Goal: Task Accomplishment & Management: Use online tool/utility

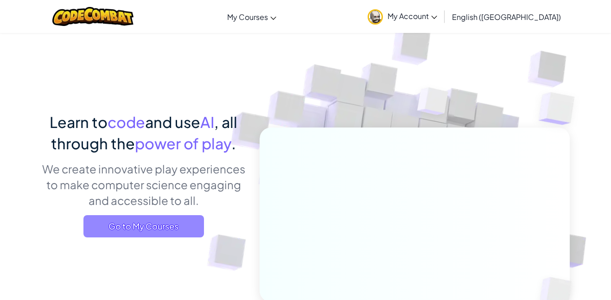
click at [154, 230] on span "Go to My Courses" at bounding box center [143, 226] width 121 height 22
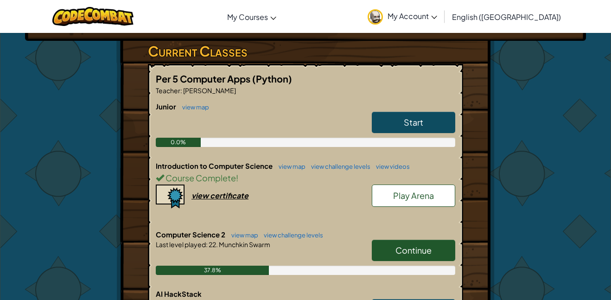
scroll to position [152, 0]
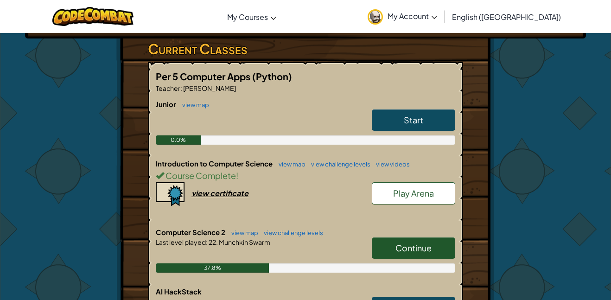
click at [418, 244] on span "Continue" at bounding box center [414, 248] width 36 height 11
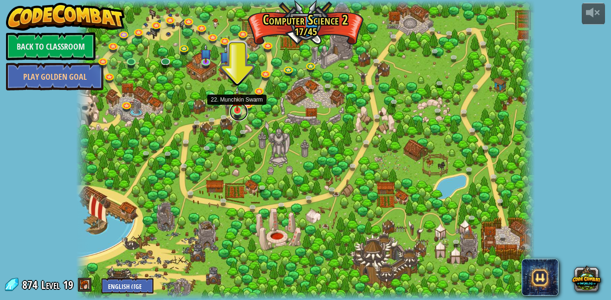
click at [238, 111] on link at bounding box center [239, 112] width 19 height 19
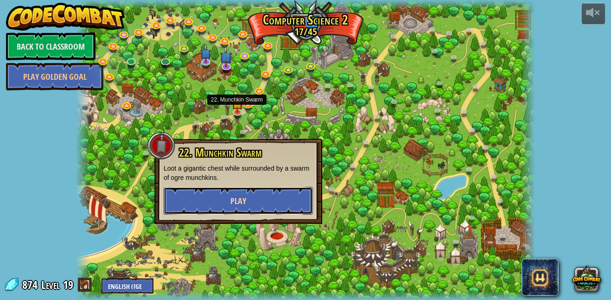
click at [241, 199] on span "Play" at bounding box center [239, 201] width 16 height 12
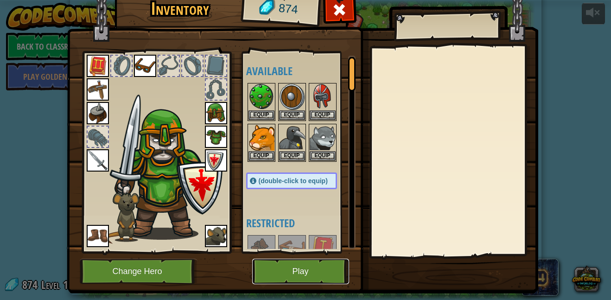
click at [273, 267] on button "Play" at bounding box center [300, 272] width 97 height 26
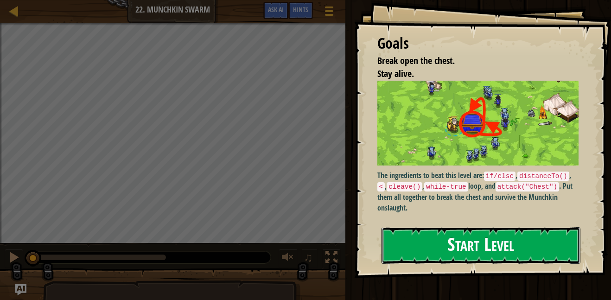
click at [393, 231] on button "Start Level" at bounding box center [481, 245] width 199 height 37
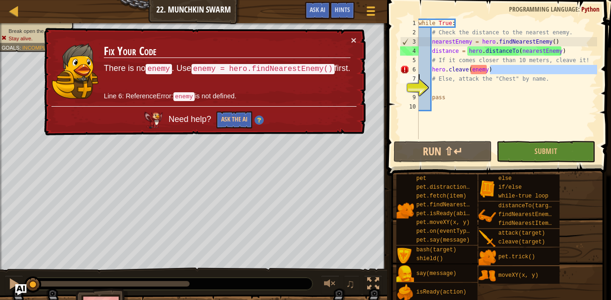
drag, startPoint x: 509, startPoint y: 71, endPoint x: 338, endPoint y: 83, distance: 171.6
click at [338, 83] on div "Map Computer Science 2 22. Munchkin Swarm Game Menu Done Hints Ask AI 1 ההההההה…" at bounding box center [305, 150] width 611 height 300
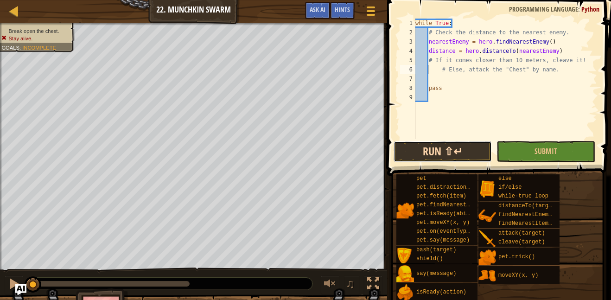
click at [445, 150] on button "Run ⇧↵" at bounding box center [443, 151] width 98 height 21
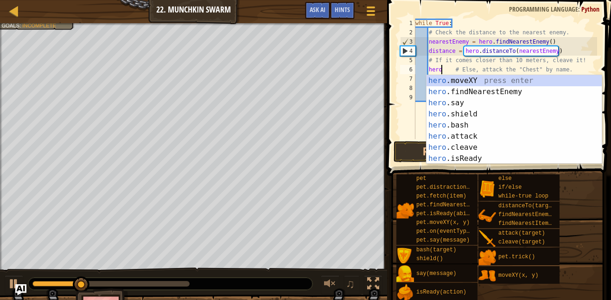
scroll to position [4, 4]
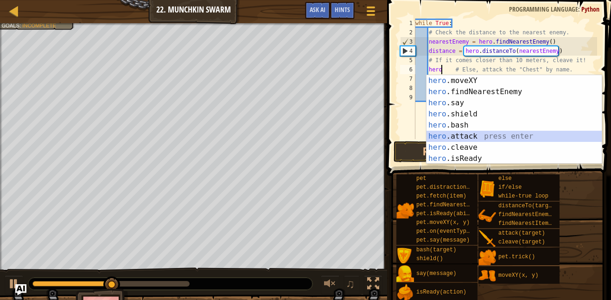
click at [458, 134] on div "hero .moveXY press enter hero .findNearestEnemy press enter hero .say press ent…" at bounding box center [514, 130] width 175 height 111
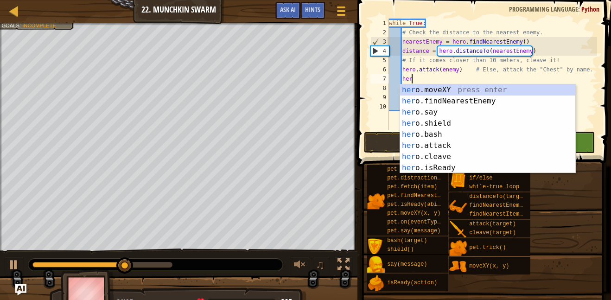
scroll to position [4, 29]
click at [449, 151] on div "her o.moveXY press enter her o.findNearestEnemy press enter her o.say press ent…" at bounding box center [487, 139] width 175 height 111
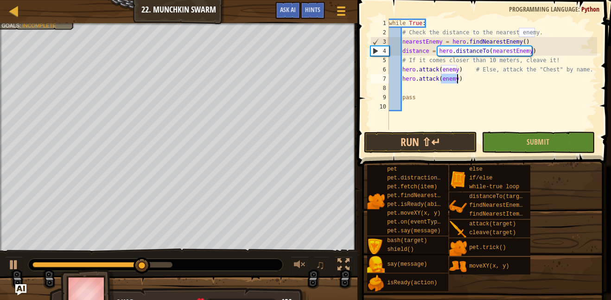
click at [436, 79] on div "while True : # Check the distance to the nearest enemy. nearestEnemy = hero . f…" at bounding box center [492, 84] width 210 height 130
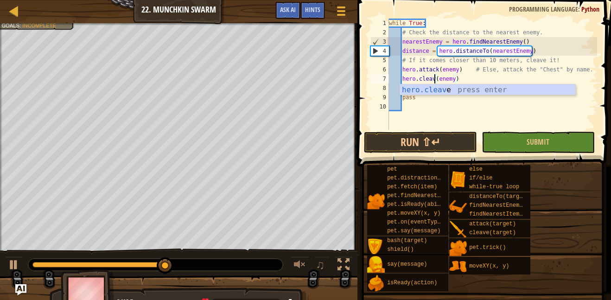
scroll to position [4, 7]
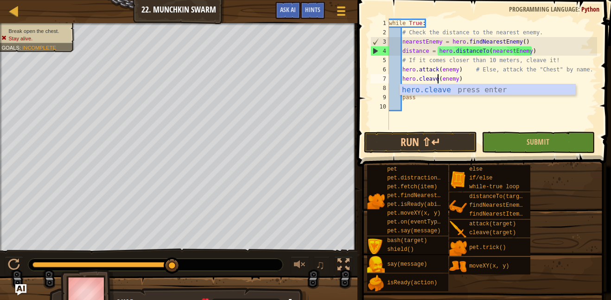
type textarea "hero.cleave(enemy)(enemy)"
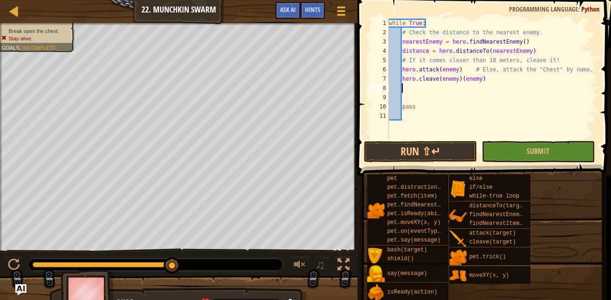
scroll to position [4, 0]
drag, startPoint x: 494, startPoint y: 78, endPoint x: 461, endPoint y: 78, distance: 32.9
click at [461, 78] on div "while True : # Check the distance to the nearest enemy. nearestEnemy = hero . f…" at bounding box center [492, 88] width 210 height 139
click at [460, 148] on button "Run ⇧↵" at bounding box center [420, 151] width 113 height 21
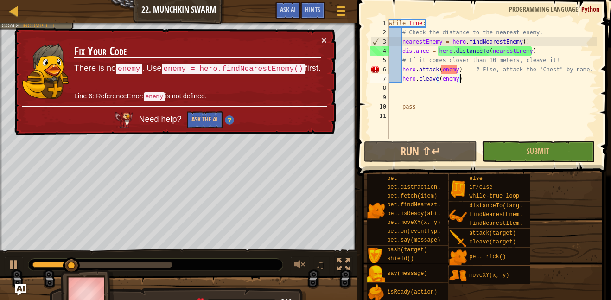
click at [470, 70] on div "while True : # Check the distance to the nearest enemy. nearestEnemy = hero . f…" at bounding box center [492, 88] width 210 height 139
type textarea "# Else, attack the "Chest" by name."
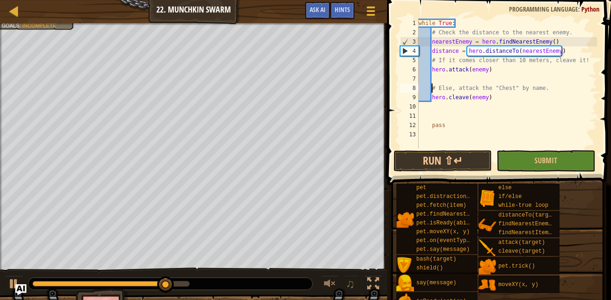
click at [461, 83] on div "while True : # Check the distance to the nearest enemy. nearestEnemy = hero . f…" at bounding box center [507, 93] width 180 height 148
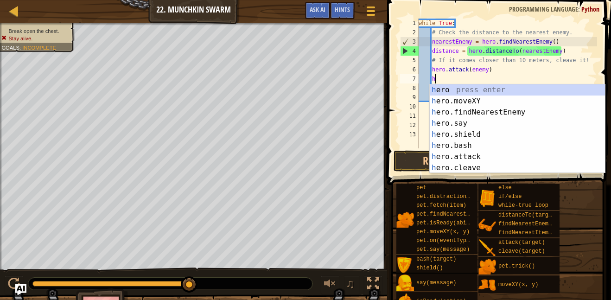
scroll to position [4, 2]
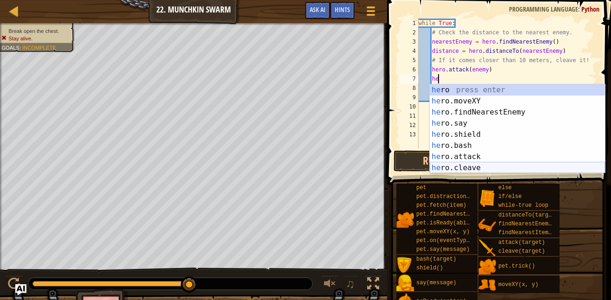
click at [482, 170] on div "he ro press enter he ro.moveXY press enter he ro.findNearestEnemy press enter h…" at bounding box center [517, 139] width 175 height 111
type textarea "hero.cleave(enemy)"
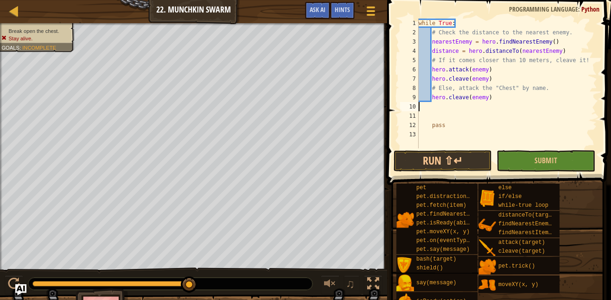
drag, startPoint x: 498, startPoint y: 105, endPoint x: 491, endPoint y: 103, distance: 7.7
click at [491, 103] on div "while True : # Check the distance to the nearest enemy. nearestEnemy = hero . f…" at bounding box center [507, 93] width 180 height 148
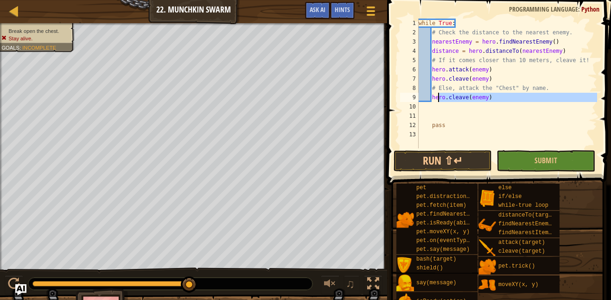
drag, startPoint x: 491, startPoint y: 102, endPoint x: 436, endPoint y: 94, distance: 54.9
click at [436, 94] on div "while True : # Check the distance to the nearest enemy. nearestEnemy = hero . f…" at bounding box center [507, 93] width 180 height 148
type textarea "h"
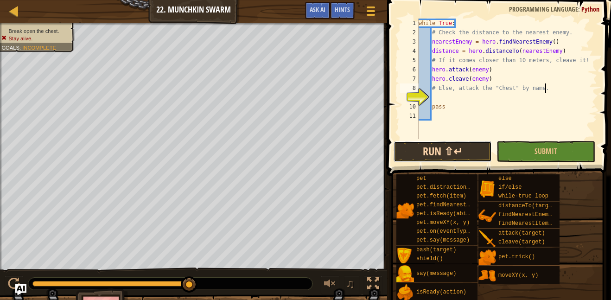
click at [412, 147] on button "Run ⇧↵" at bounding box center [443, 151] width 98 height 21
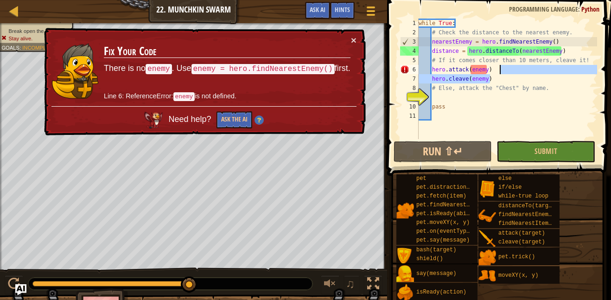
click at [533, 73] on div "while True : # Check the distance to the nearest enemy. nearestEnemy = hero . f…" at bounding box center [507, 88] width 180 height 139
type textarea "hero.attack(enemy) hero.cleave(enemy)"
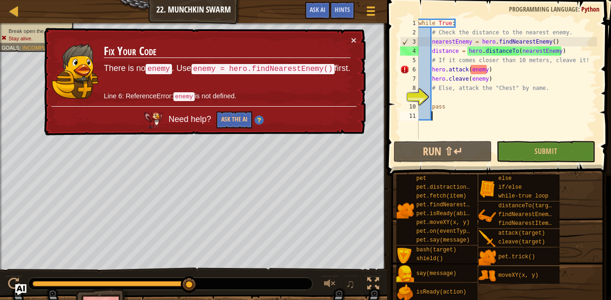
click at [525, 120] on div "while True : # Check the distance to the nearest enemy. nearestEnemy = hero . f…" at bounding box center [507, 88] width 180 height 139
drag, startPoint x: 506, startPoint y: 66, endPoint x: 431, endPoint y: 69, distance: 74.7
click at [431, 69] on div "while True : # Check the distance to the nearest enemy. nearestEnemy = hero . f…" at bounding box center [507, 88] width 180 height 139
type textarea "hero.attack(enemy)"
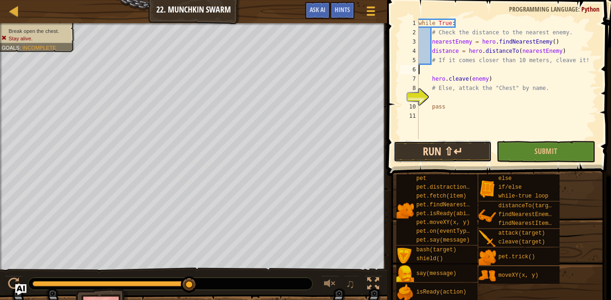
click at [440, 148] on button "Run ⇧↵" at bounding box center [443, 151] width 98 height 21
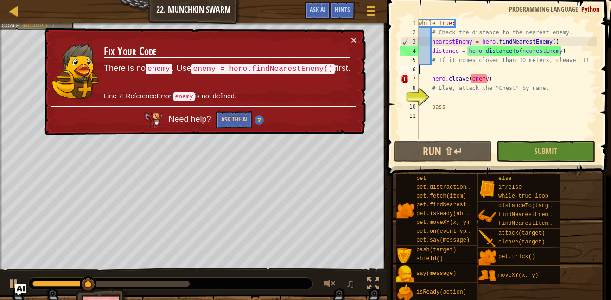
click at [426, 78] on div "while True : # Check the distance to the nearest enemy. nearestEnemy = hero . f…" at bounding box center [507, 88] width 180 height 139
type textarea "hero.cleave(enemy)"
click at [424, 72] on div "while True : # Check the distance to the nearest enemy. nearestEnemy = hero . f…" at bounding box center [507, 88] width 180 height 139
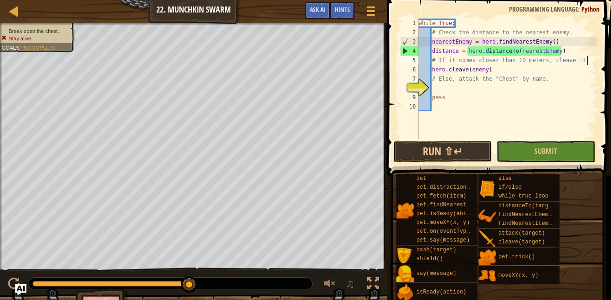
click at [522, 68] on div "while True : # Check the distance to the nearest enemy. nearestEnemy = hero . f…" at bounding box center [507, 88] width 180 height 139
click at [439, 151] on button "Run ⇧↵" at bounding box center [443, 151] width 98 height 21
drag, startPoint x: 469, startPoint y: 43, endPoint x: 432, endPoint y: 41, distance: 37.6
click at [432, 41] on div "while True : # Check the distance to the nearest enemy. nearestEnemy = hero . f…" at bounding box center [507, 88] width 180 height 139
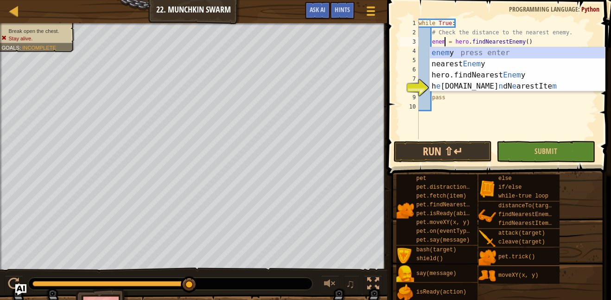
scroll to position [4, 5]
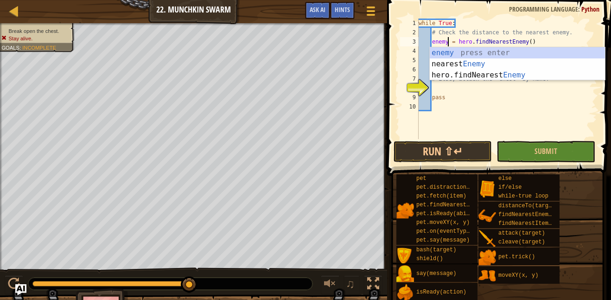
click at [492, 98] on div "while True : # Check the distance to the nearest enemy. enemy = hero . findNear…" at bounding box center [507, 88] width 180 height 139
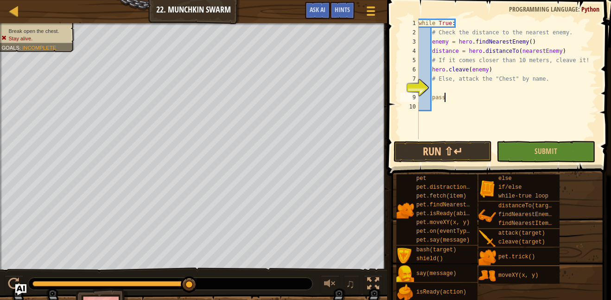
scroll to position [4, 3]
drag, startPoint x: 546, startPoint y: 50, endPoint x: 520, endPoint y: 50, distance: 26.9
click at [520, 50] on div "while True : # Check the distance to the nearest enemy. enemy = hero . findNear…" at bounding box center [507, 88] width 180 height 139
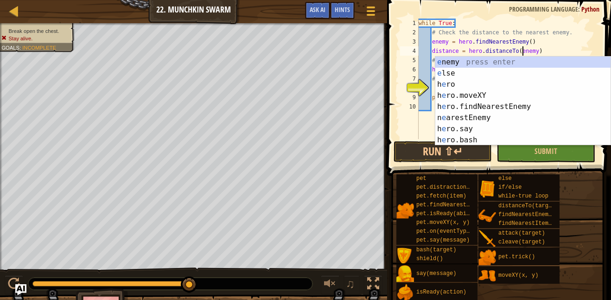
scroll to position [4, 15]
click at [549, 48] on div "while True : # Check the distance to the nearest enemy. enemy = hero . findNear…" at bounding box center [507, 88] width 180 height 139
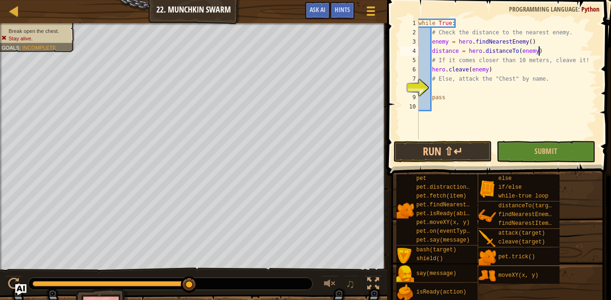
click at [544, 39] on div "while True : # Check the distance to the nearest enemy. enemy = hero . findNear…" at bounding box center [507, 88] width 180 height 139
type textarea "enemy = hero.findNearestEnemy()"
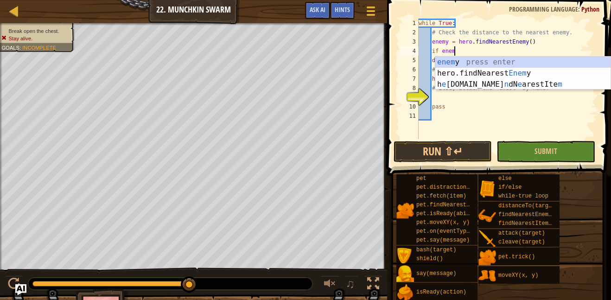
scroll to position [4, 5]
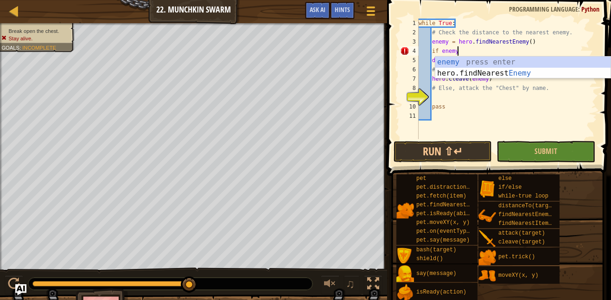
type textarea "if enemy:"
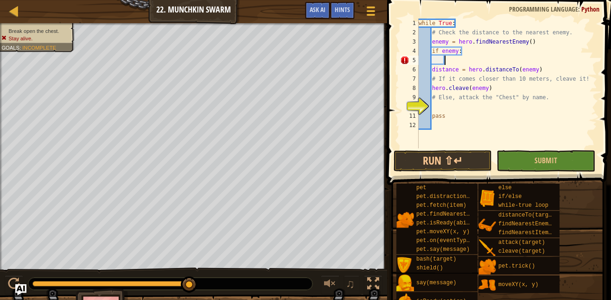
scroll to position [4, 3]
click at [430, 71] on div "while True : # Check the distance to the nearest enemy. enemy = hero . findNear…" at bounding box center [507, 93] width 180 height 148
type textarea "distance = hero.distanceTo(enemy)"
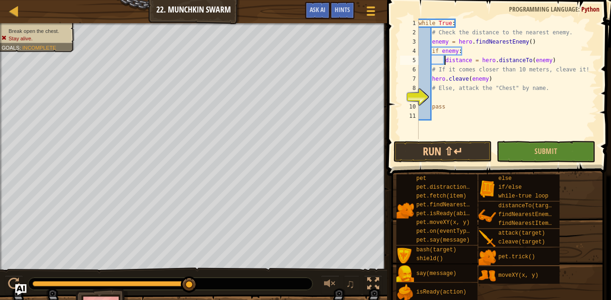
click at [556, 59] on div "while True : # Check the distance to the nearest enemy. enemy = hero . findNear…" at bounding box center [507, 88] width 180 height 139
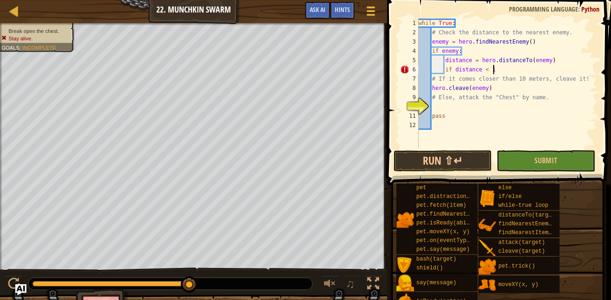
scroll to position [4, 11]
type textarea "if distance < 10:"
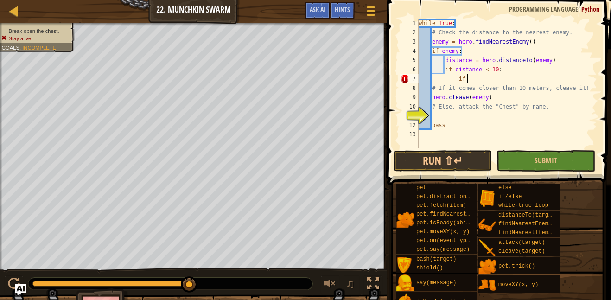
scroll to position [4, 7]
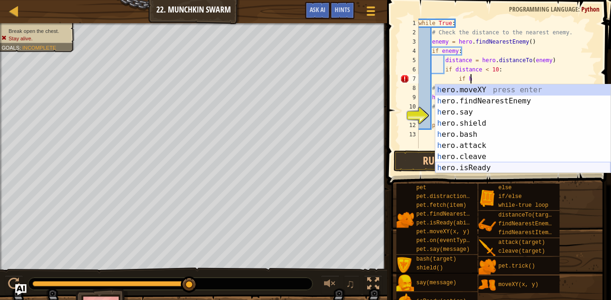
click at [531, 170] on div "h ero.moveXY press enter h ero.findNearestEnemy press enter h ero.say press ent…" at bounding box center [523, 139] width 175 height 111
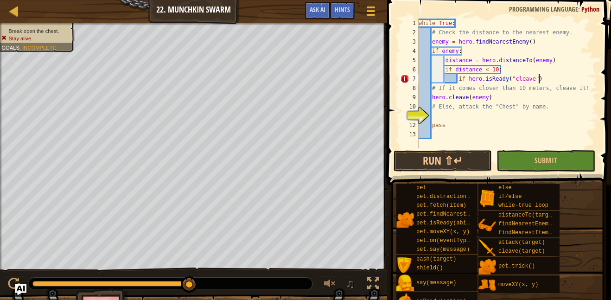
scroll to position [4, 17]
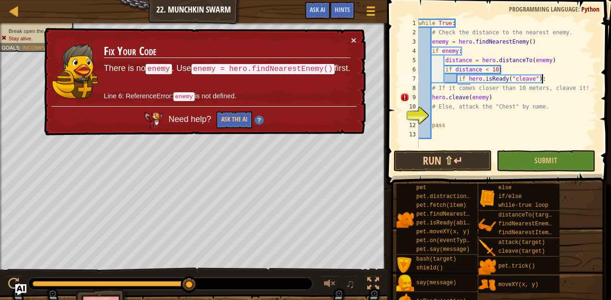
click at [431, 97] on div "while True : # Check the distance to the nearest enemy. enemy = hero . findNear…" at bounding box center [507, 93] width 180 height 148
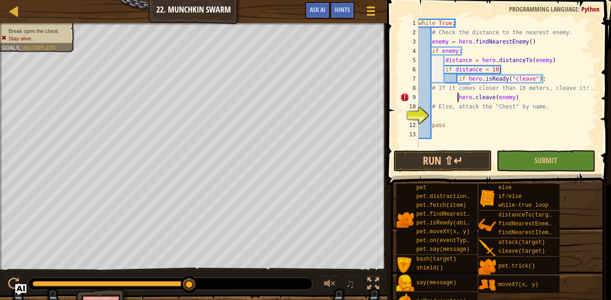
type textarea "hero.cleave(enemy)"
click at [461, 115] on div "while True : # Check the distance to the nearest enemy. enemy = hero . findNear…" at bounding box center [507, 93] width 180 height 148
click at [542, 95] on div "while True : # Check the distance to the nearest enemy. enemy = hero . findNear…" at bounding box center [507, 93] width 180 height 148
type textarea "hero.cleave(enemy)"
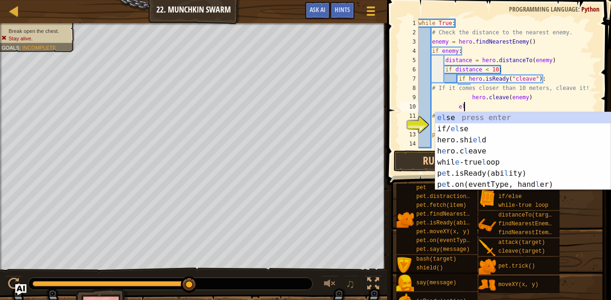
type textarea "els"
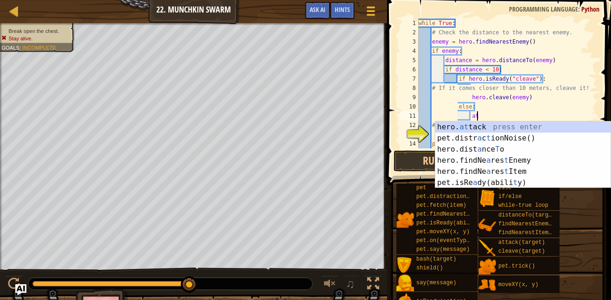
scroll to position [4, 8]
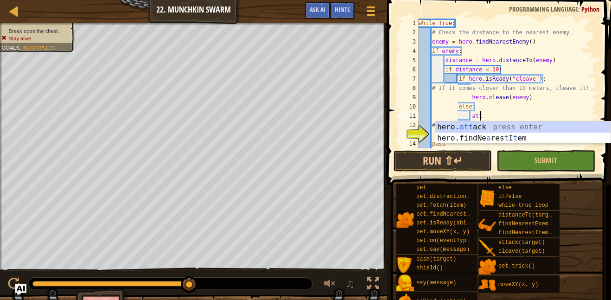
type textarea "hero.attack(enemy)"
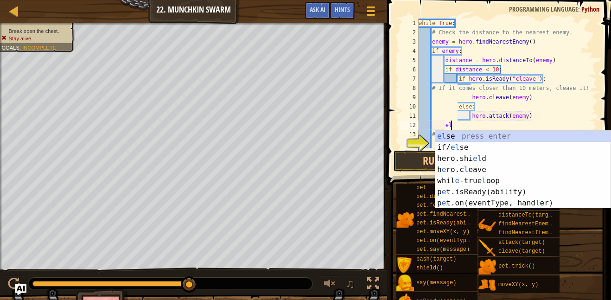
scroll to position [4, 5]
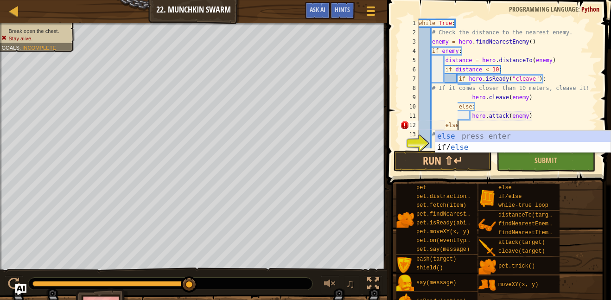
type textarea "else:"
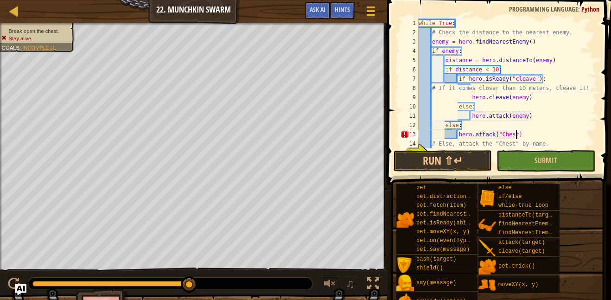
scroll to position [4, 14]
type textarea "hero.attack("Chest")"
click at [424, 164] on button "Run ⇧↵" at bounding box center [443, 160] width 98 height 21
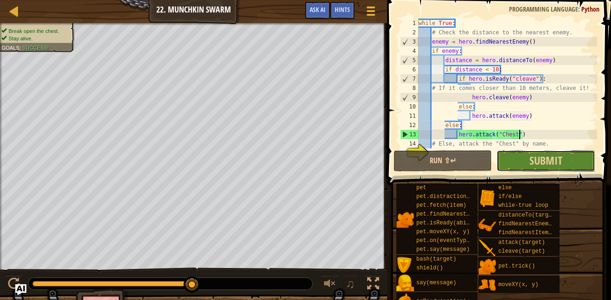
click at [575, 168] on button "Submit" at bounding box center [546, 160] width 98 height 21
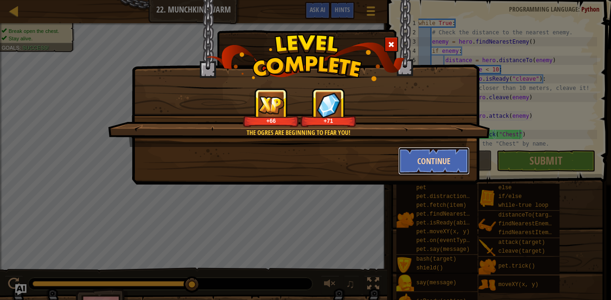
click at [424, 169] on button "Continue" at bounding box center [434, 161] width 72 height 28
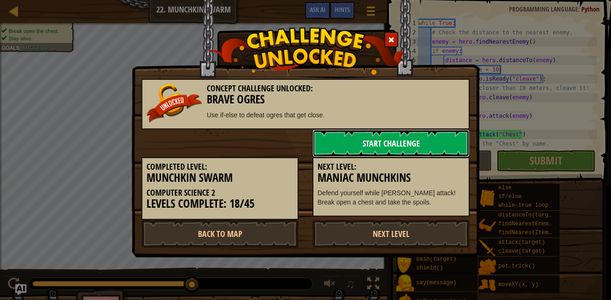
click at [393, 138] on link "Start Challenge" at bounding box center [391, 143] width 157 height 28
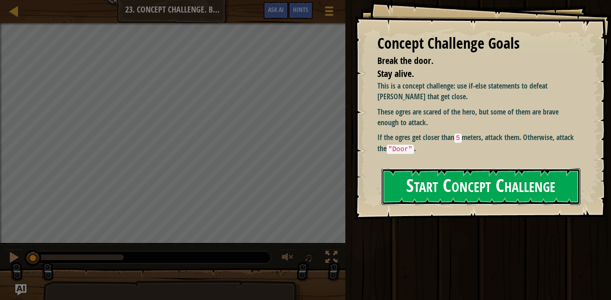
click at [414, 173] on button "Start Concept Challenge" at bounding box center [481, 186] width 199 height 37
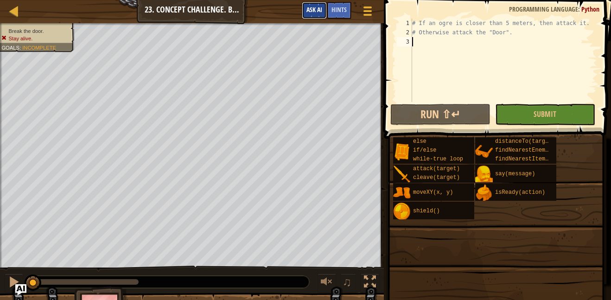
click at [327, 6] on button "Ask AI" at bounding box center [314, 10] width 25 height 17
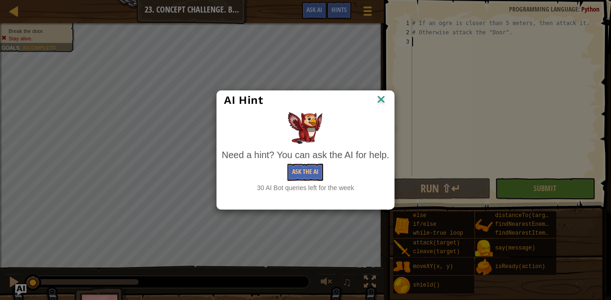
click at [379, 98] on img at bounding box center [381, 100] width 12 height 14
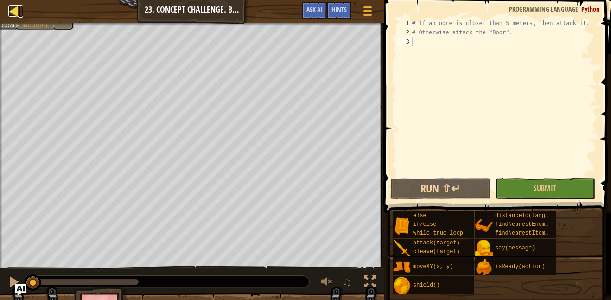
click at [10, 16] on div at bounding box center [14, 11] width 12 height 12
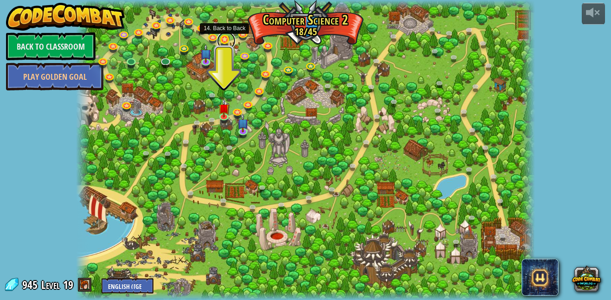
click at [227, 40] on link at bounding box center [226, 41] width 19 height 19
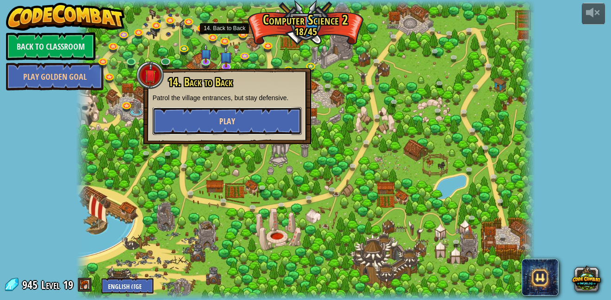
click at [248, 132] on button "Play" at bounding box center [227, 121] width 149 height 28
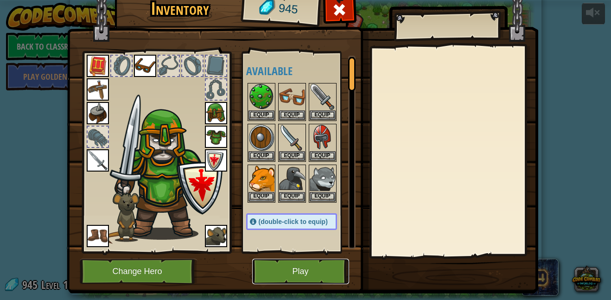
click at [301, 266] on button "Play" at bounding box center [300, 272] width 97 height 26
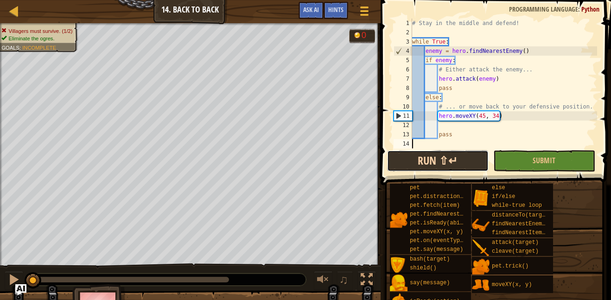
click at [463, 158] on button "Run ⇧↵" at bounding box center [438, 160] width 102 height 21
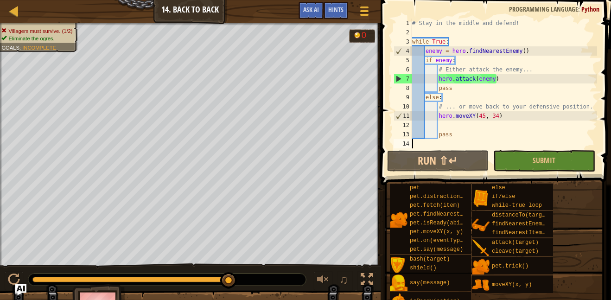
drag, startPoint x: 98, startPoint y: 279, endPoint x: 257, endPoint y: 289, distance: 159.0
click at [257, 289] on div "♫" at bounding box center [190, 277] width 381 height 28
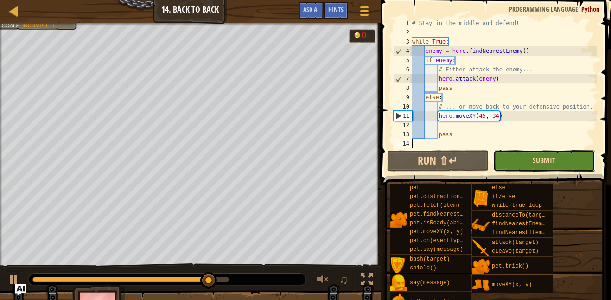
click at [541, 159] on span "Submit" at bounding box center [544, 160] width 23 height 10
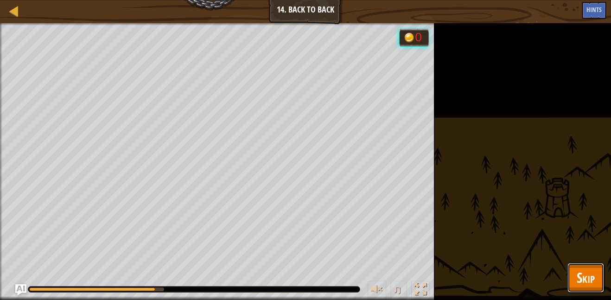
click at [589, 270] on span "Skip" at bounding box center [586, 277] width 18 height 19
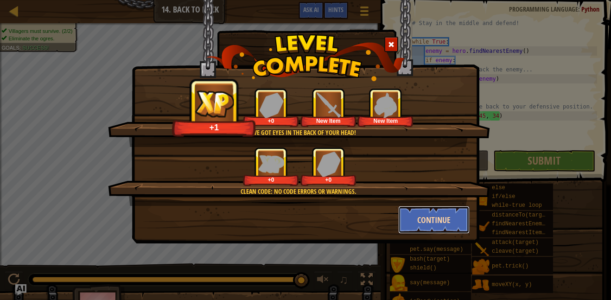
click at [438, 227] on button "Continue" at bounding box center [434, 220] width 72 height 28
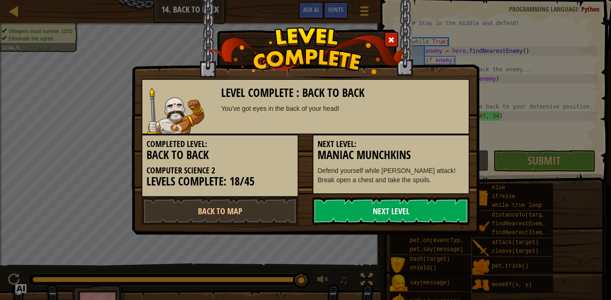
click at [416, 210] on link "Next Level" at bounding box center [391, 211] width 157 height 28
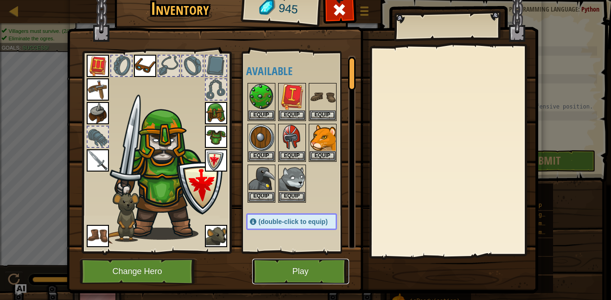
click at [289, 274] on button "Play" at bounding box center [300, 272] width 97 height 26
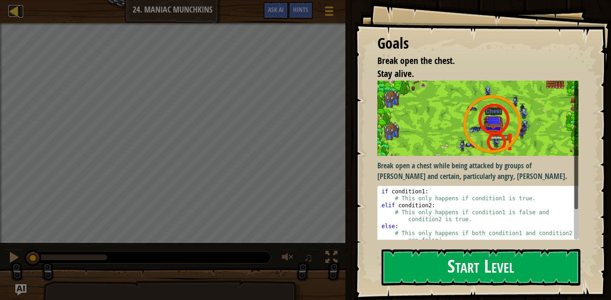
click at [12, 8] on div at bounding box center [14, 11] width 12 height 12
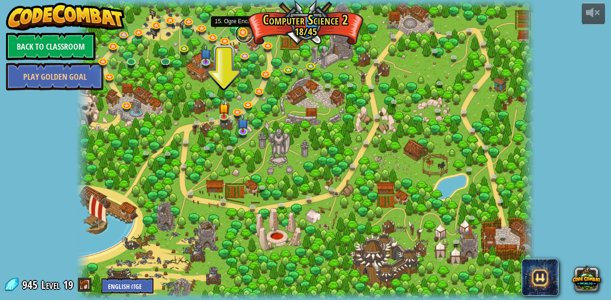
click at [240, 32] on link at bounding box center [244, 34] width 19 height 19
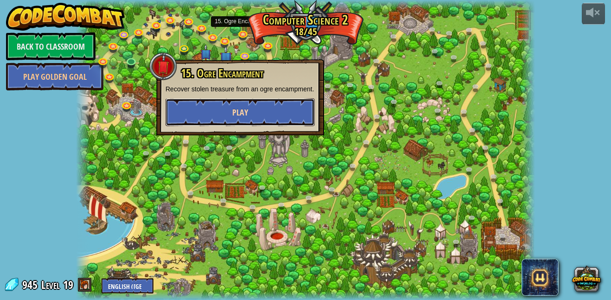
click at [236, 118] on span "Play" at bounding box center [240, 113] width 16 height 12
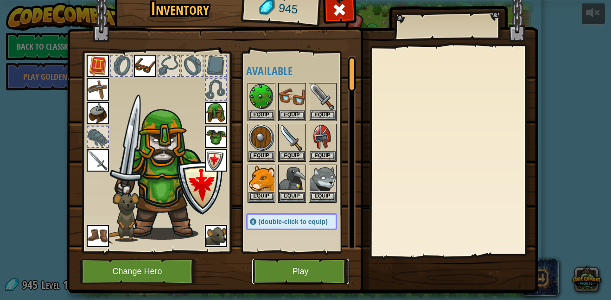
click at [296, 268] on button "Play" at bounding box center [300, 272] width 97 height 26
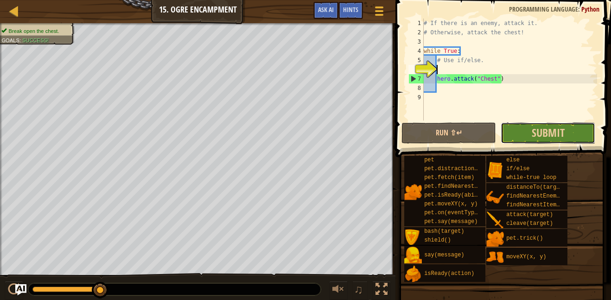
click at [528, 123] on button "Submit" at bounding box center [548, 132] width 95 height 21
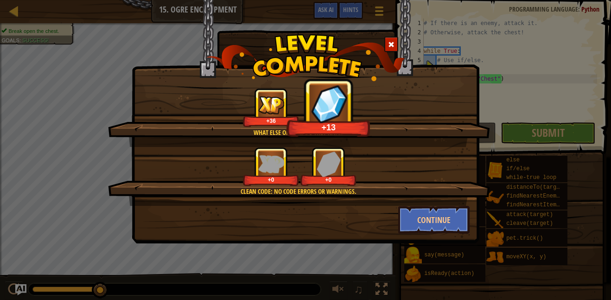
click at [531, 127] on div "What else of ours do they have? +36 +13 Clean code: no code errors or warnings.…" at bounding box center [305, 150] width 611 height 300
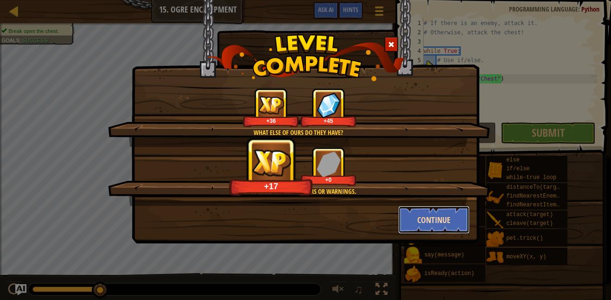
click at [459, 212] on button "Continue" at bounding box center [434, 220] width 72 height 28
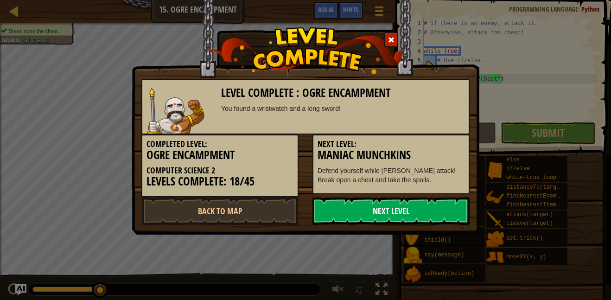
click at [432, 220] on link "Next Level" at bounding box center [391, 211] width 157 height 28
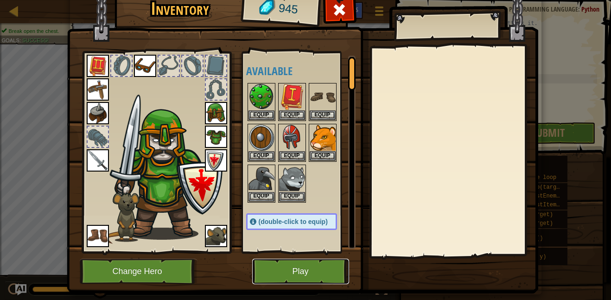
click at [314, 278] on button "Play" at bounding box center [300, 272] width 97 height 26
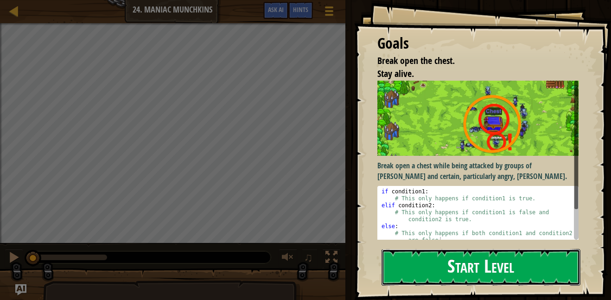
click at [436, 268] on button "Start Level" at bounding box center [481, 267] width 199 height 37
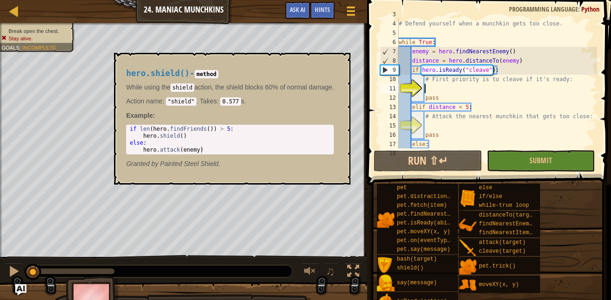
scroll to position [28, 0]
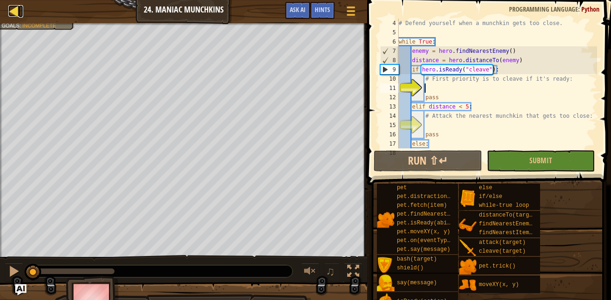
click at [12, 7] on div at bounding box center [14, 11] width 12 height 12
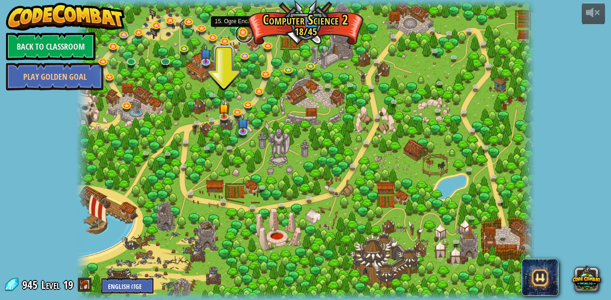
click at [243, 35] on link at bounding box center [244, 34] width 19 height 19
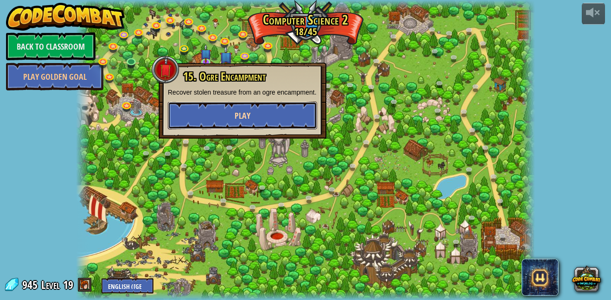
click at [215, 118] on button "Play" at bounding box center [242, 116] width 149 height 28
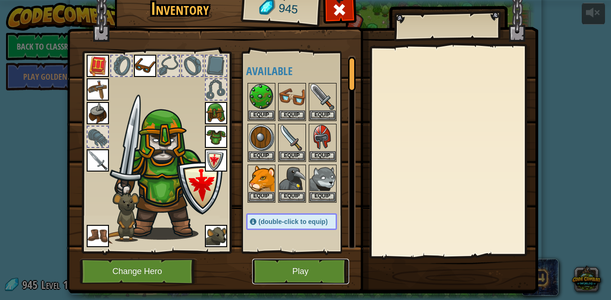
click at [314, 276] on button "Play" at bounding box center [300, 272] width 97 height 26
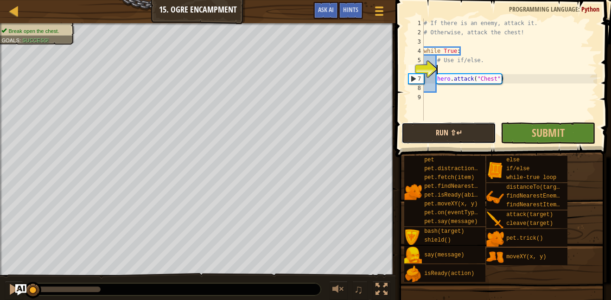
click at [467, 133] on button "Run ⇧↵" at bounding box center [449, 132] width 95 height 21
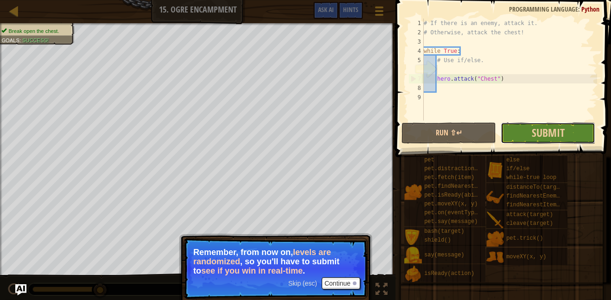
click at [525, 128] on button "Submit" at bounding box center [548, 132] width 95 height 21
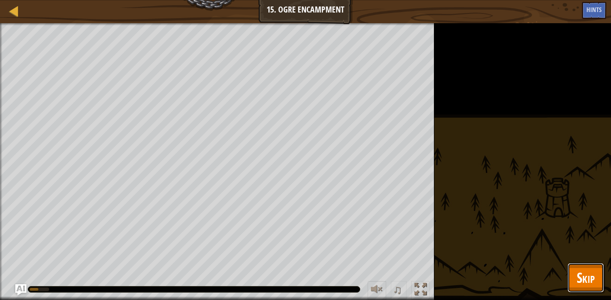
click at [591, 285] on span "Skip" at bounding box center [586, 277] width 18 height 19
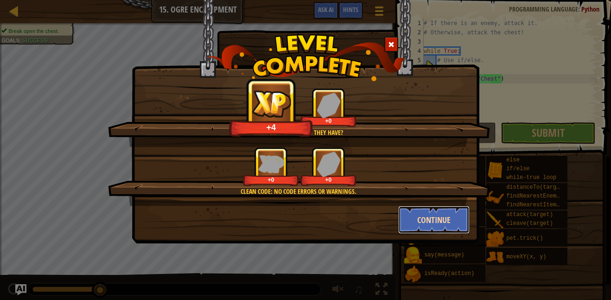
click at [431, 210] on button "Continue" at bounding box center [434, 220] width 72 height 28
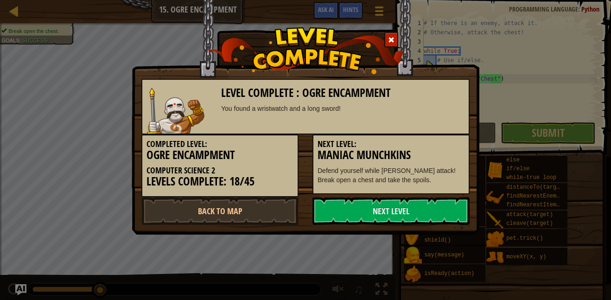
click at [431, 210] on link "Next Level" at bounding box center [391, 211] width 157 height 28
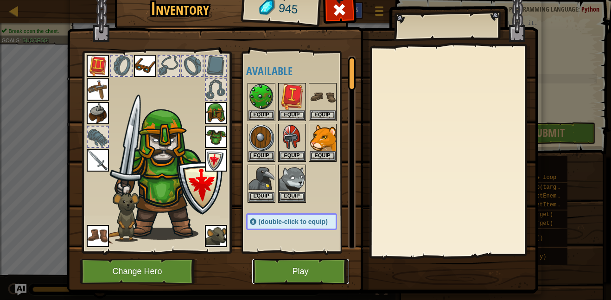
click at [292, 266] on button "Play" at bounding box center [300, 272] width 97 height 26
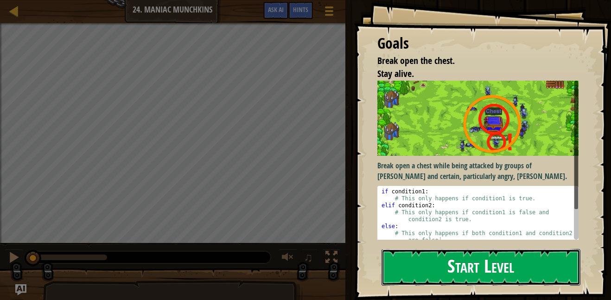
click at [456, 273] on button "Start Level" at bounding box center [481, 267] width 199 height 37
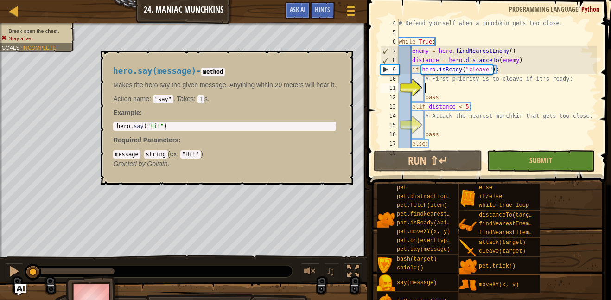
scroll to position [28, 0]
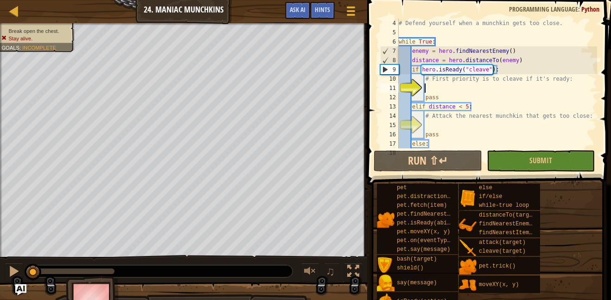
type textarea "j"
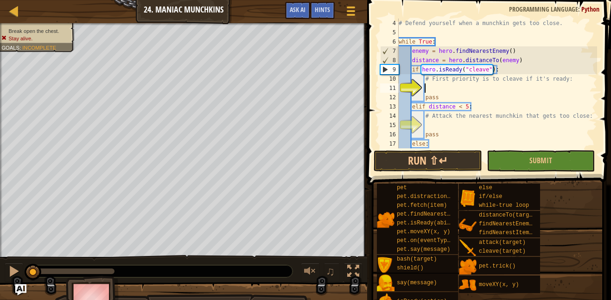
scroll to position [4, 3]
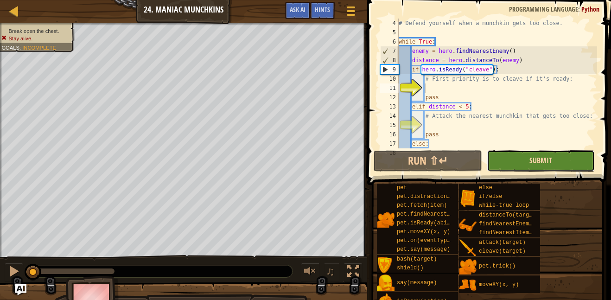
click at [532, 162] on span "Submit" at bounding box center [541, 160] width 23 height 10
